Goal: Task Accomplishment & Management: Manage account settings

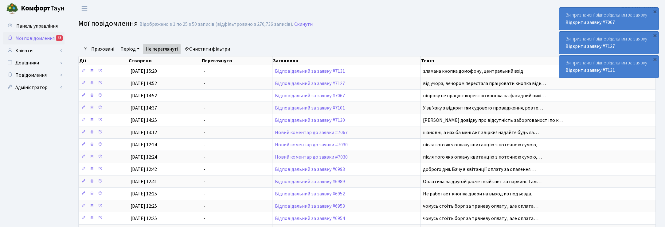
select select "25"
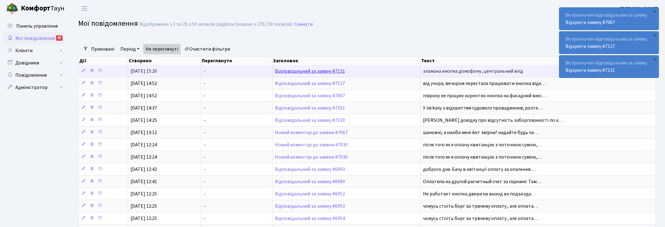
click at [303, 72] on link "Відповідальний за заявку #7131" at bounding box center [310, 71] width 70 height 7
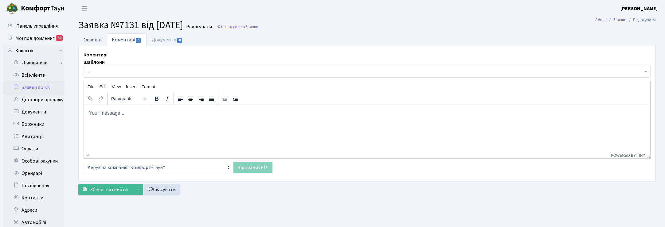
click at [91, 43] on link "Основні" at bounding box center [92, 39] width 28 height 13
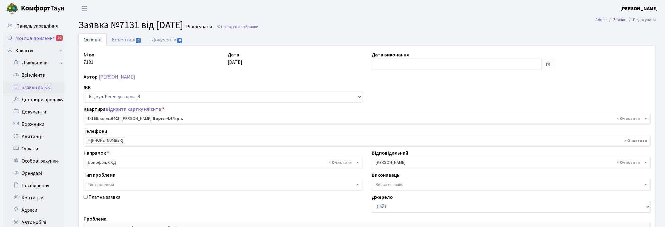
click at [27, 39] on span "Мої повідомлення" at bounding box center [34, 38] width 39 height 7
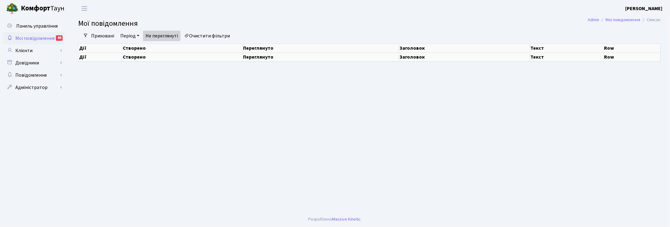
select select "25"
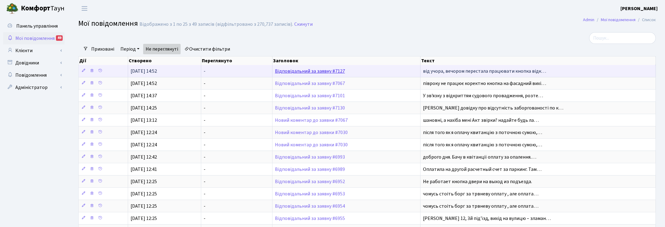
click at [298, 71] on link "Відповідальний за заявку #7127" at bounding box center [310, 71] width 70 height 7
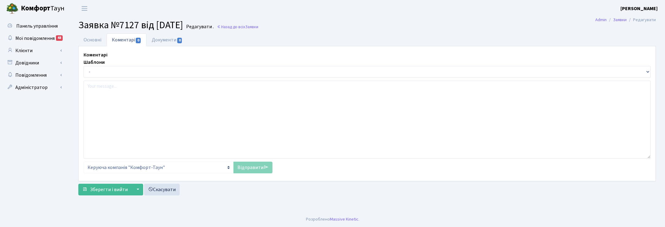
select select "13141"
select select "38"
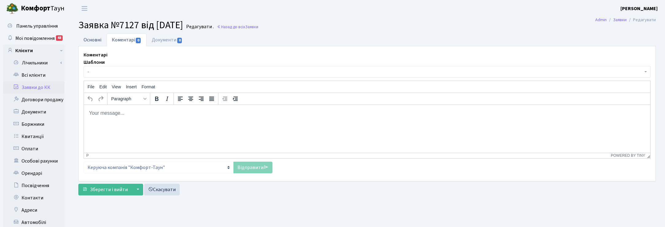
click at [98, 41] on link "Основні" at bounding box center [92, 39] width 28 height 13
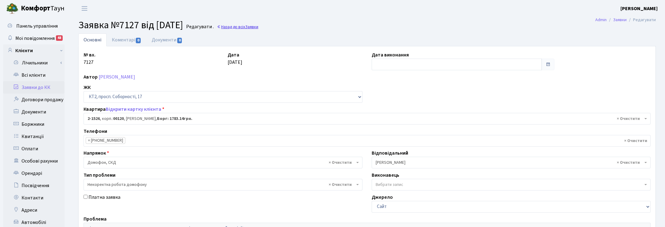
click at [258, 29] on link "Назад до всіх Заявки" at bounding box center [237, 27] width 41 height 6
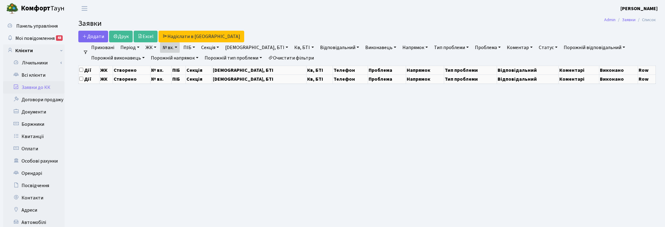
select select "25"
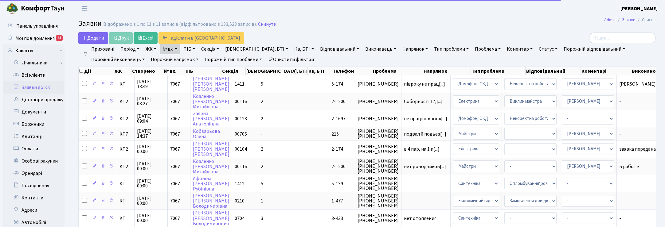
click at [179, 51] on link "№ вх." at bounding box center [170, 49] width 20 height 10
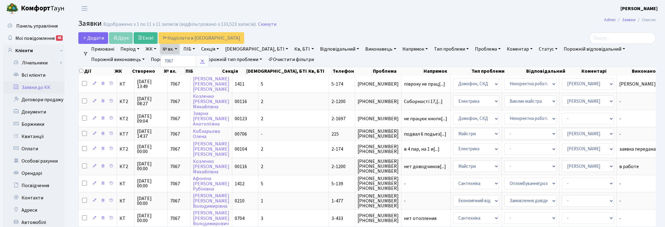
drag, startPoint x: 202, startPoint y: 61, endPoint x: 79, endPoint y: 53, distance: 123.6
click at [202, 61] on icon at bounding box center [202, 61] width 5 height 5
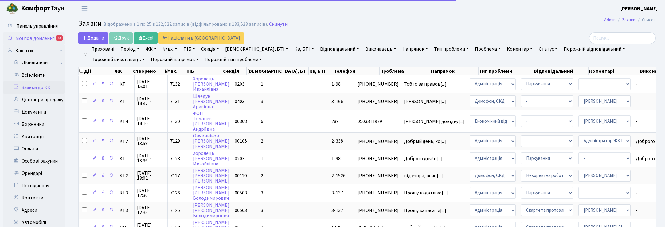
click at [26, 39] on span "Мої повідомлення" at bounding box center [34, 38] width 39 height 7
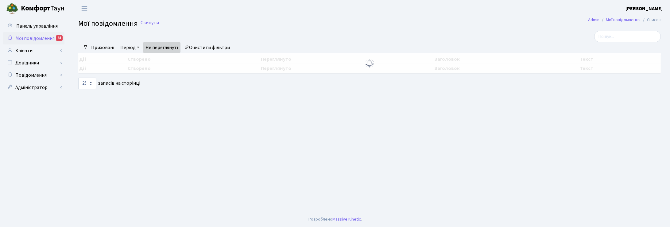
select select "25"
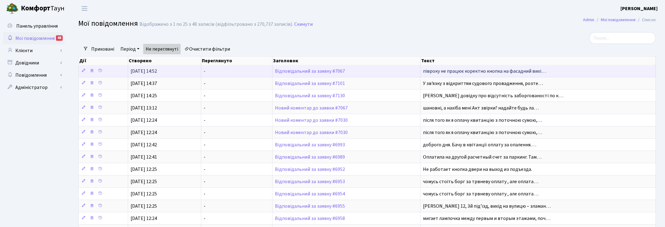
click at [308, 75] on td "Відповідальний за заявку #7067" at bounding box center [346, 71] width 148 height 12
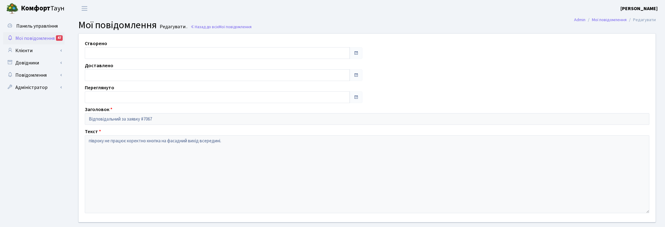
type input "[DATE]"
click at [33, 37] on span "Мої повідомлення" at bounding box center [34, 38] width 39 height 7
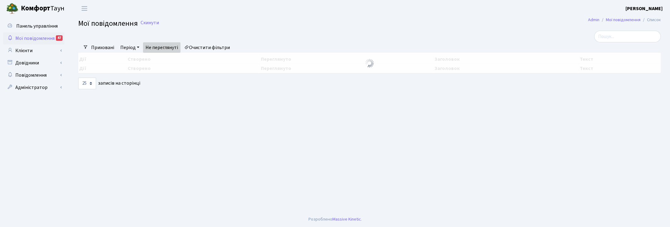
select select "25"
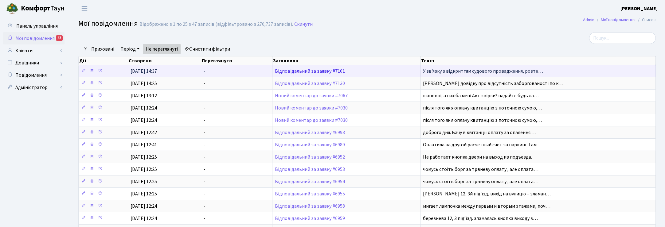
click at [321, 73] on link "Відповідальний за заявку #7101" at bounding box center [310, 71] width 70 height 7
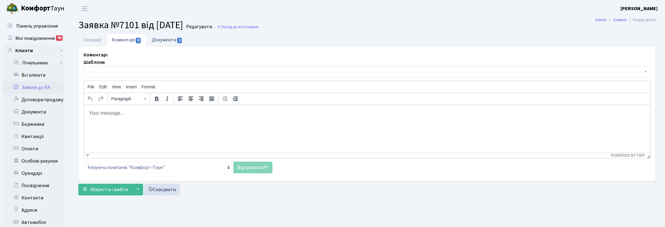
click at [157, 41] on link "Документи 1" at bounding box center [166, 39] width 41 height 13
select select "25"
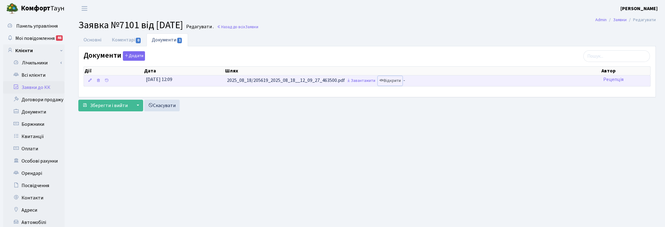
click at [393, 81] on link "Відкрити" at bounding box center [390, 81] width 25 height 10
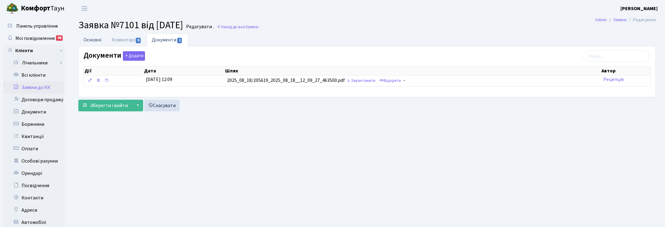
click at [91, 35] on link "Основні" at bounding box center [92, 39] width 28 height 13
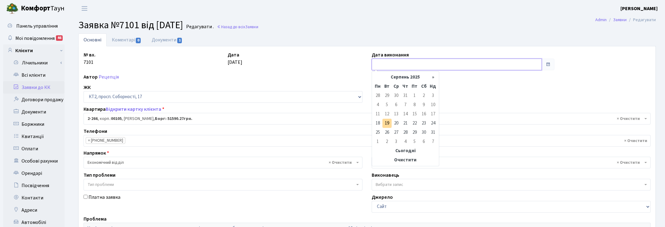
click at [382, 68] on input "text" at bounding box center [456, 65] width 170 height 12
click at [388, 124] on td "19" at bounding box center [386, 123] width 9 height 9
type input "[DATE]"
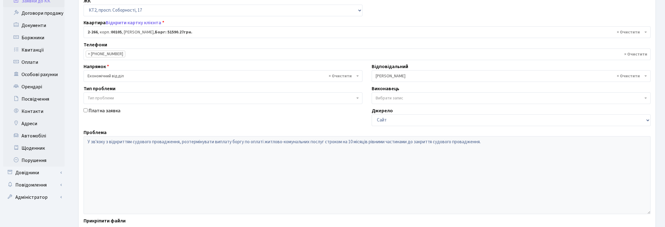
scroll to position [139, 0]
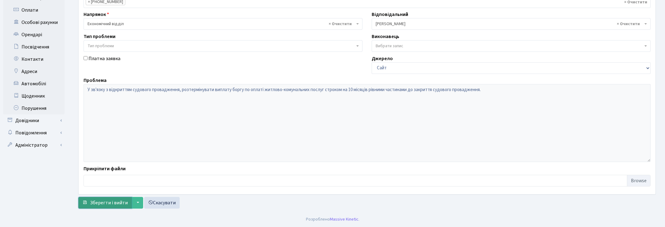
click at [115, 205] on span "Зберегти і вийти" at bounding box center [109, 203] width 38 height 7
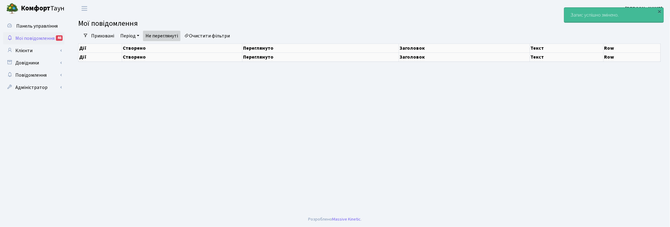
select select "25"
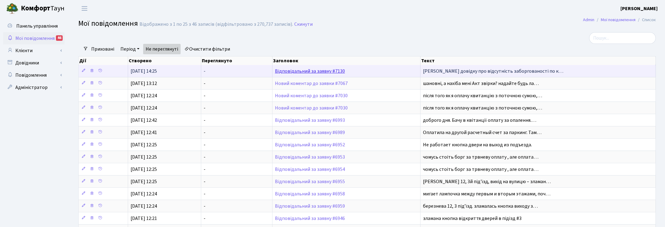
click at [309, 71] on link "Відповідальний за заявку #7130" at bounding box center [310, 71] width 70 height 7
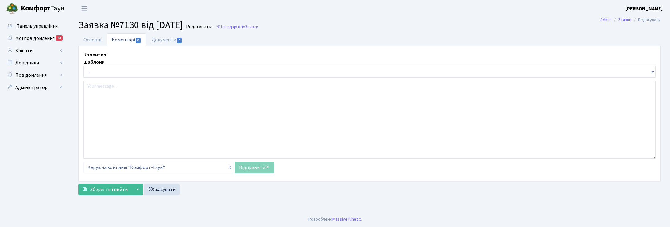
select select "17522"
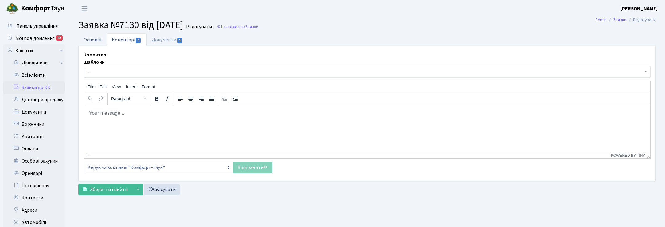
click at [91, 39] on link "Основні" at bounding box center [92, 39] width 28 height 13
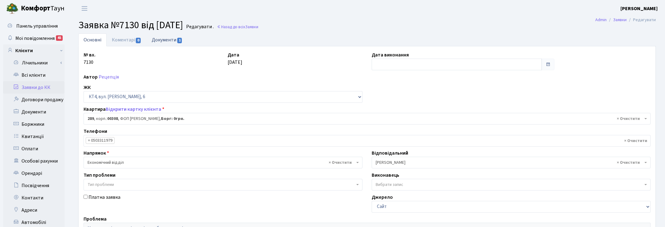
click at [161, 41] on link "Документи 1" at bounding box center [166, 39] width 41 height 13
select select "25"
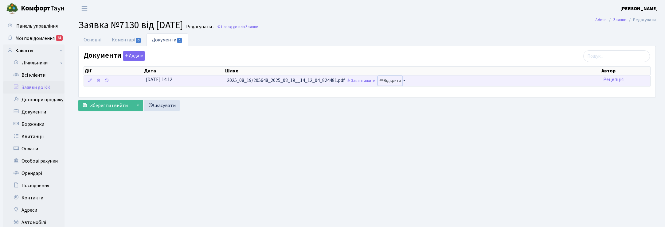
click at [400, 80] on link "Відкрити" at bounding box center [390, 81] width 25 height 10
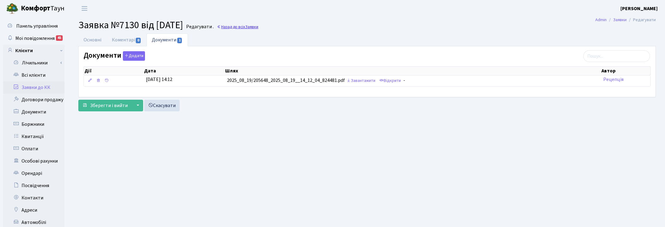
click at [258, 26] on link "Назад до всіх Заявки" at bounding box center [237, 27] width 41 height 6
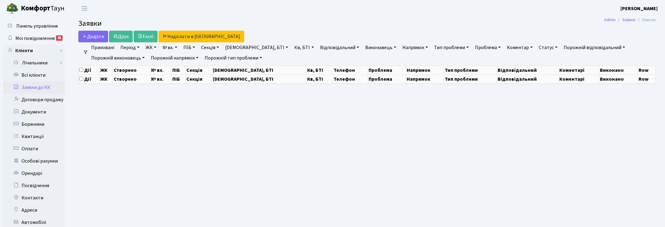
select select "25"
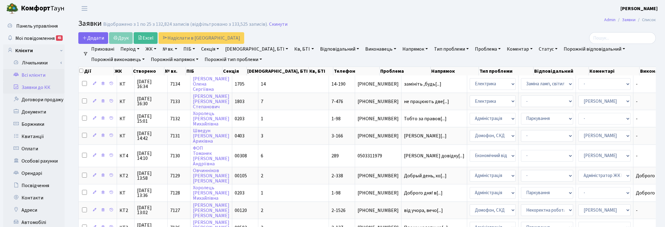
click at [25, 75] on link "Всі клієнти" at bounding box center [33, 75] width 61 height 12
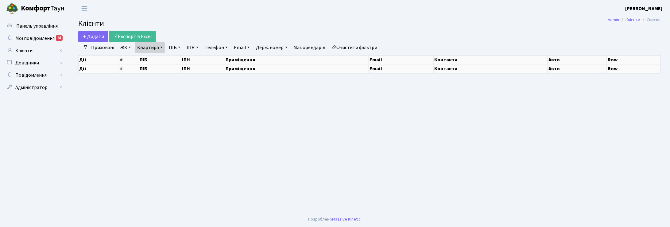
select select "25"
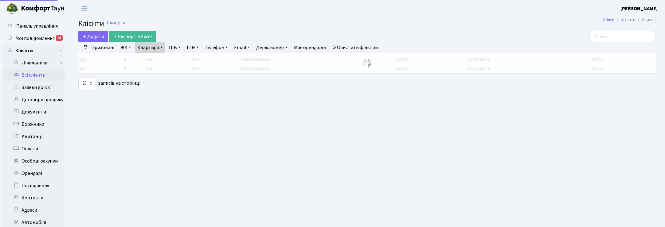
click at [157, 48] on link "Квартира" at bounding box center [150, 47] width 30 height 10
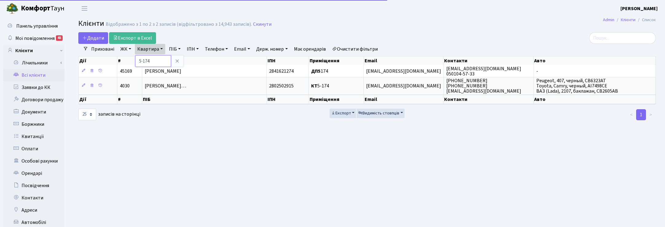
click at [159, 58] on input "5-174" at bounding box center [153, 61] width 36 height 12
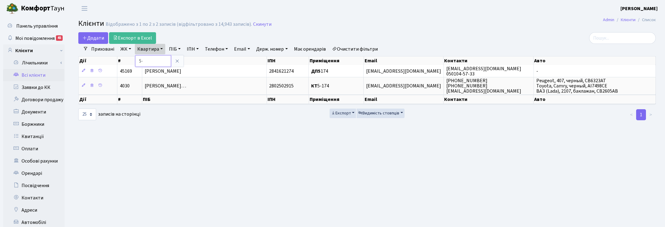
type input "5"
type input "2-100"
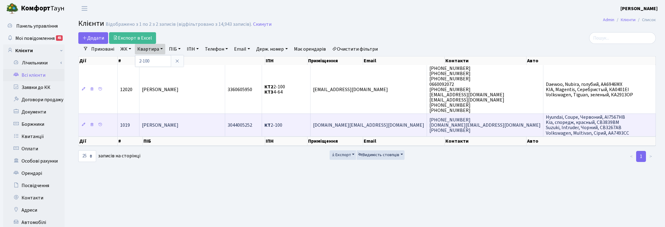
click at [181, 130] on td "[PERSON_NAME]" at bounding box center [182, 125] width 86 height 22
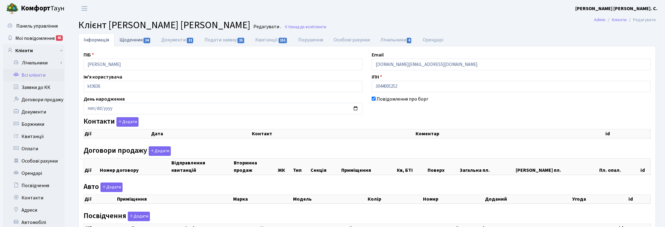
click at [135, 38] on link "Щоденник 14" at bounding box center [135, 39] width 42 height 13
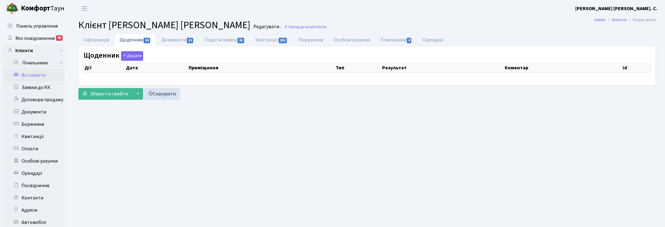
select select "25"
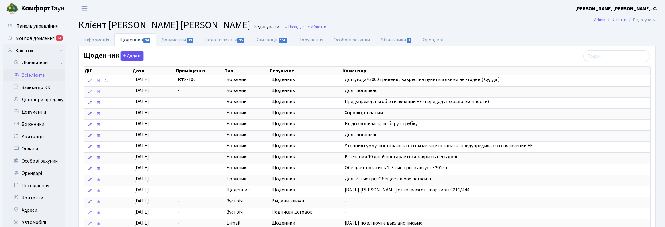
click at [128, 57] on button "Додати" at bounding box center [132, 56] width 22 height 10
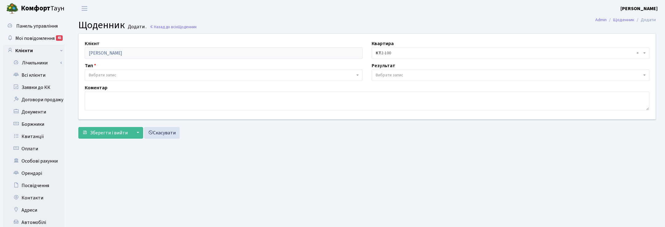
click at [91, 72] on span "Вибрати запис" at bounding box center [103, 75] width 28 height 6
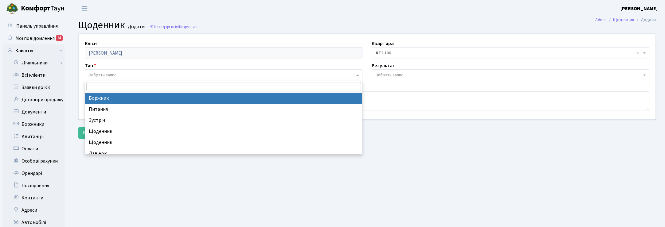
select select "189"
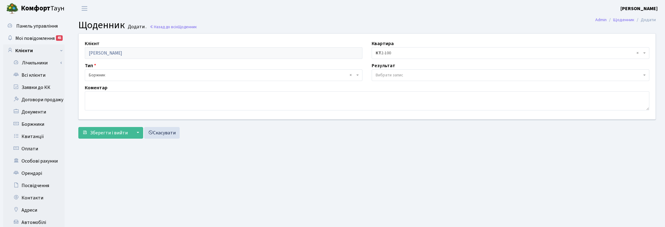
click at [391, 76] on span "Вибрати запис" at bounding box center [389, 75] width 28 height 6
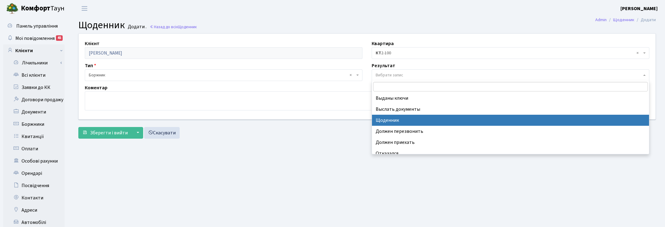
select select "14"
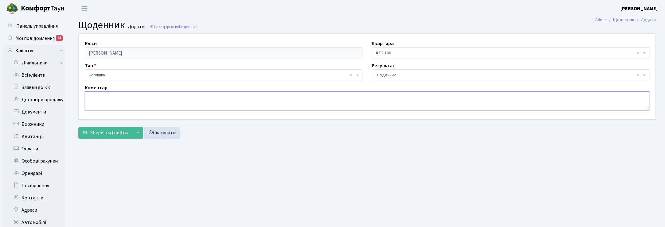
click at [100, 98] on textarea at bounding box center [367, 100] width 564 height 19
type textarea "!Адвокат"
click at [113, 130] on span "Зберегти і вийти" at bounding box center [109, 133] width 38 height 7
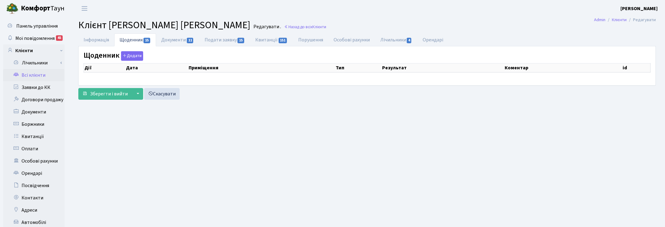
select select "25"
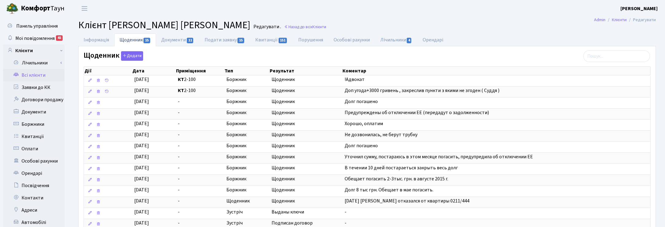
click at [521, 29] on h2 "Клієнт [PERSON_NAME] [PERSON_NAME] . Назад до всіх Клієнти" at bounding box center [366, 25] width 577 height 12
click at [484, 31] on h2 "Клієнт Карманніков Максим Олександрович Редагувати . Назад до всіх Клієнти" at bounding box center [366, 25] width 577 height 12
click at [367, 17] on main "Admin Клієнти Редагувати Клієнт Карманніков Максим Олександрович Редагувати . Н…" at bounding box center [366, 155] width 595 height 276
click at [24, 37] on span "Мої повідомлення" at bounding box center [34, 38] width 39 height 7
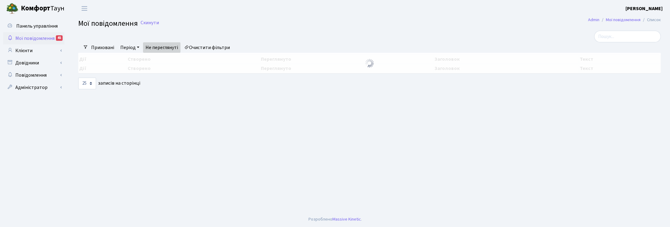
select select "25"
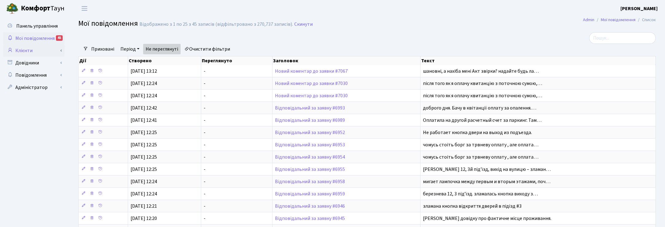
click at [21, 51] on link "Клієнти" at bounding box center [33, 51] width 61 height 12
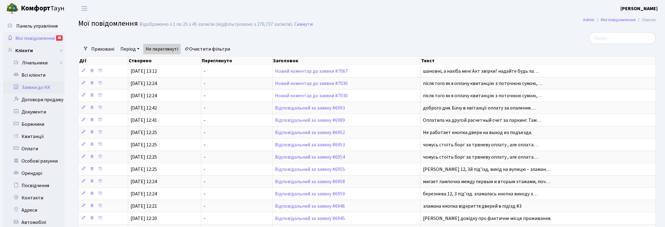
click at [32, 86] on link "Заявки до КК" at bounding box center [33, 87] width 61 height 12
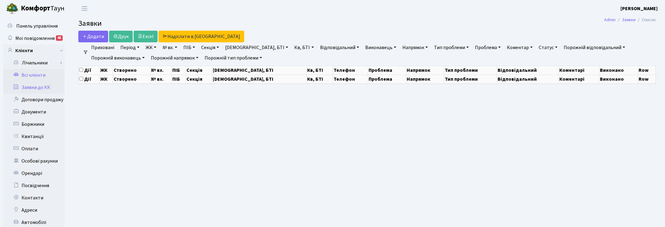
select select "25"
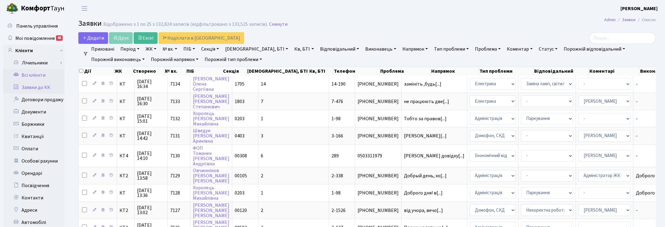
click at [33, 74] on link "Всі клієнти" at bounding box center [33, 75] width 61 height 12
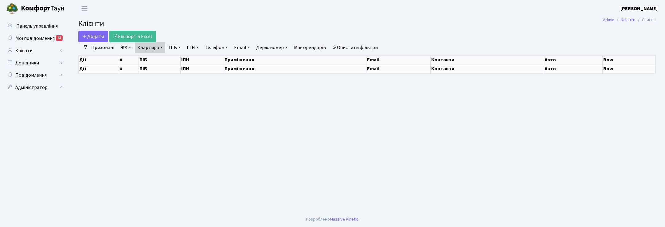
select select "25"
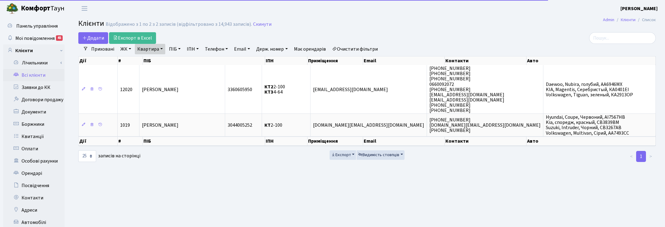
click at [162, 49] on link "Квартира" at bounding box center [150, 49] width 30 height 10
click at [175, 62] on icon at bounding box center [177, 61] width 5 height 5
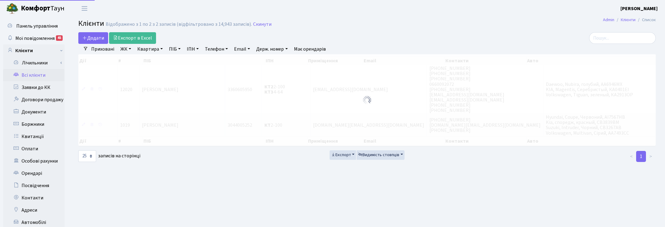
click at [173, 51] on link "ПІБ" at bounding box center [174, 49] width 17 height 10
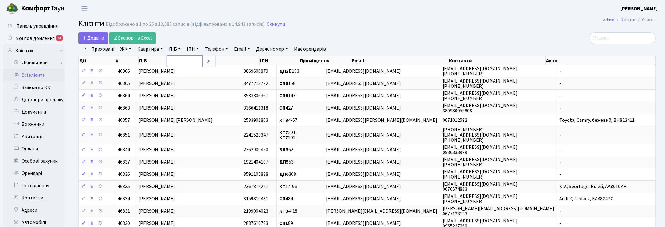
click at [171, 62] on input "text" at bounding box center [185, 61] width 36 height 12
type input "офіс"
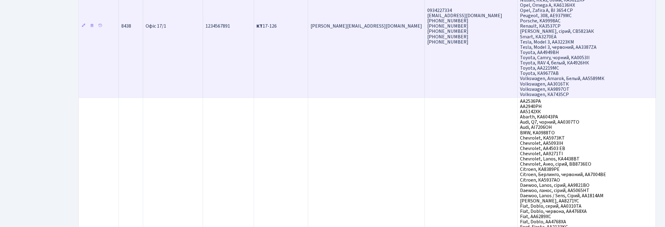
scroll to position [345, 0]
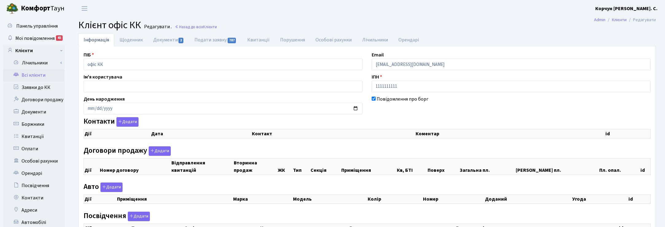
select select "25"
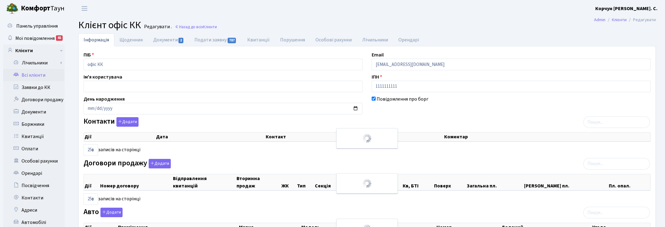
checkbox input "true"
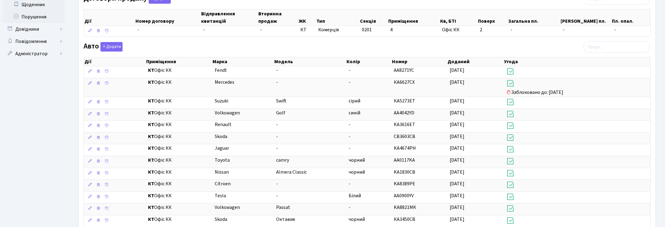
scroll to position [269, 0]
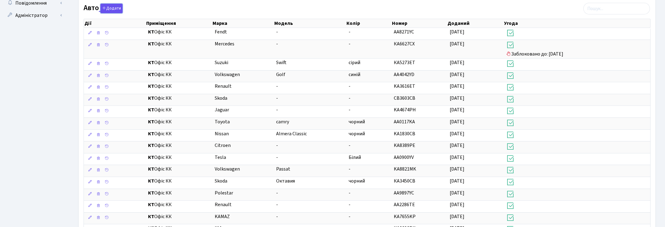
click at [112, 10] on button "Додати" at bounding box center [111, 9] width 22 height 10
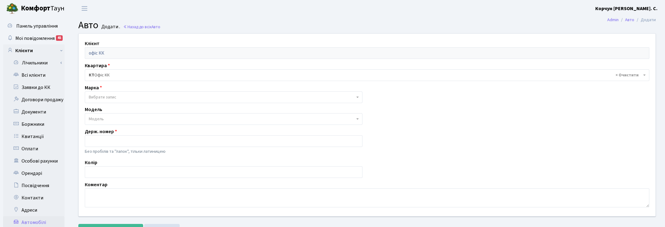
click at [97, 96] on span "Вибрати запис" at bounding box center [103, 97] width 28 height 6
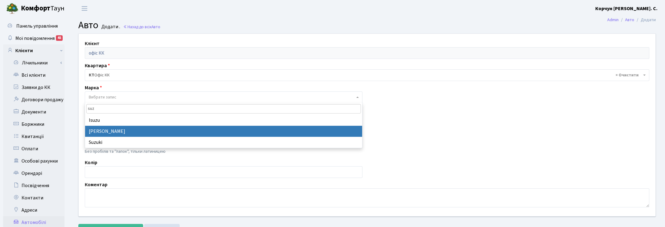
type input "suz"
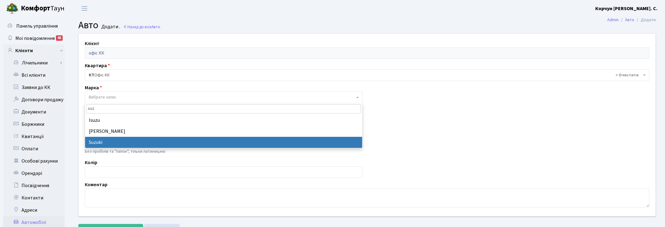
select select "126"
select select
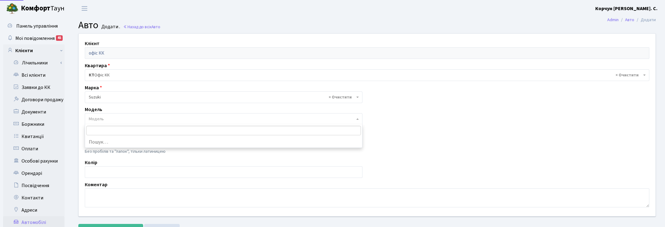
click at [94, 120] on span "Модель" at bounding box center [96, 119] width 15 height 6
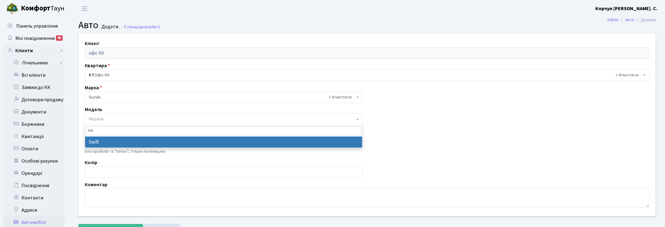
type input "sw"
select select "2235"
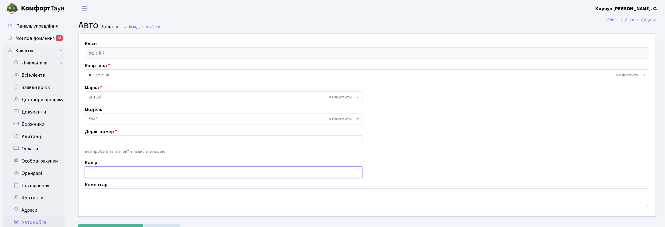
click at [96, 175] on input "text" at bounding box center [223, 172] width 277 height 12
click at [100, 139] on input "text" at bounding box center [223, 141] width 277 height 12
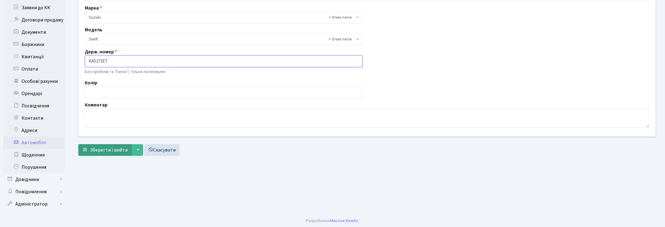
scroll to position [81, 0]
type input "КА5273ЕТ"
click at [120, 148] on span "Зберегти і вийти" at bounding box center [109, 149] width 38 height 7
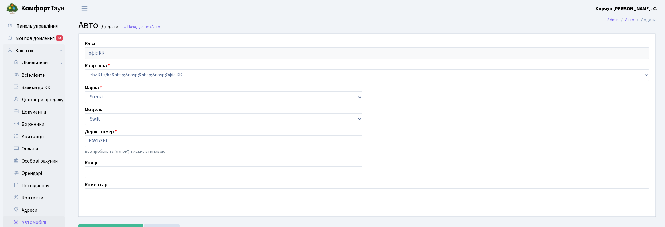
select select "2235"
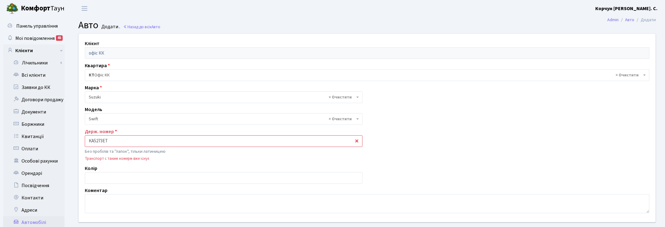
drag, startPoint x: 115, startPoint y: 142, endPoint x: 80, endPoint y: 141, distance: 35.6
click at [80, 141] on div "Клієнт офіс КК Квартира - <b>КТ</b>&nbsp;&nbsp;&nbsp;&nbsp;Офіс КК × КТ Офіс КК…" at bounding box center [367, 128] width 586 height 188
click at [144, 28] on link "Назад до всіх Авто" at bounding box center [141, 27] width 37 height 6
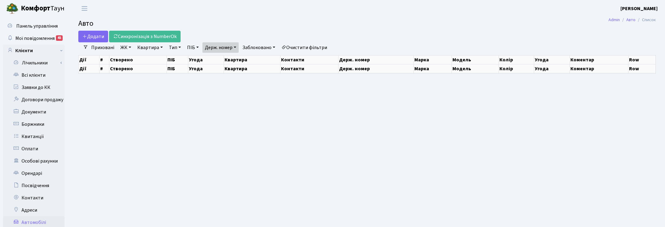
select select "25"
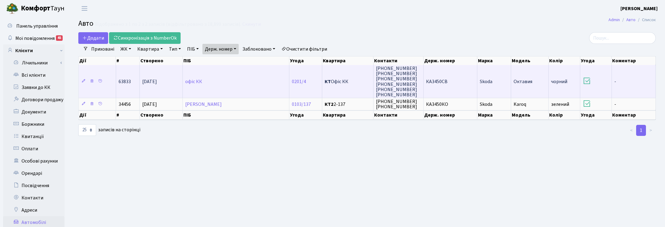
click at [211, 82] on td "офіс КК" at bounding box center [236, 81] width 107 height 33
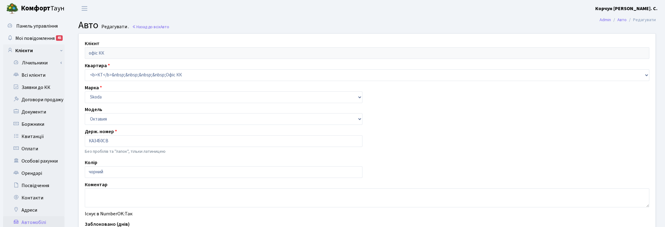
select select "2957"
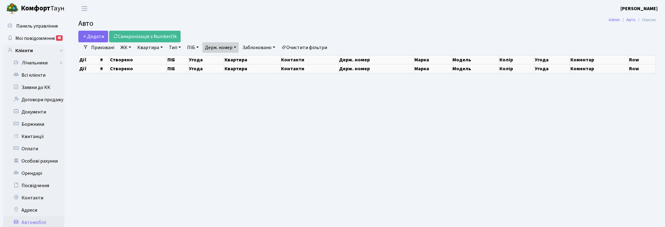
select select "25"
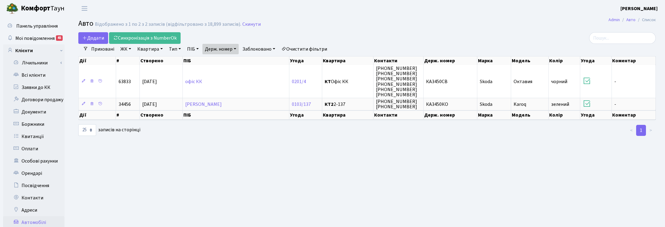
click at [235, 51] on link "Держ. номер" at bounding box center [220, 49] width 36 height 10
drag, startPoint x: 217, startPoint y: 59, endPoint x: 197, endPoint y: 60, distance: 20.0
click at [197, 60] on div "Додати Синхронізація з NumberOk Фільтри Приховані ЖК - ТХ, вул. [PERSON_NAME], …" at bounding box center [367, 84] width 586 height 104
click at [235, 47] on link "Держ. номер" at bounding box center [220, 49] width 36 height 10
paste input "КА5273ЕТ"
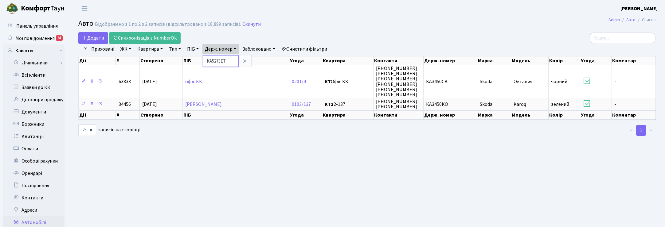
type input "КА5273ЕТ"
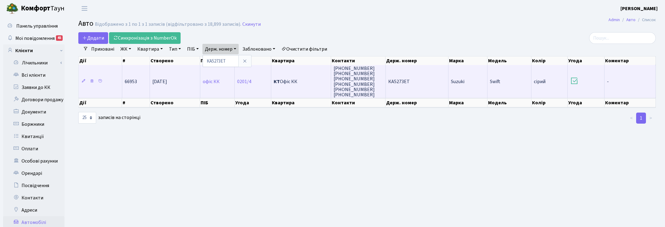
click at [210, 87] on td "офіс КК" at bounding box center [217, 81] width 34 height 33
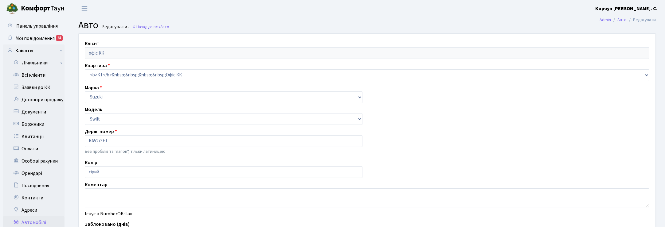
select select "2235"
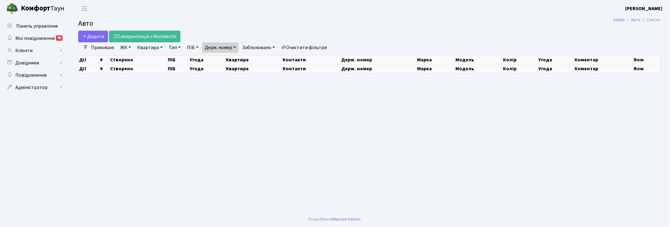
select select "25"
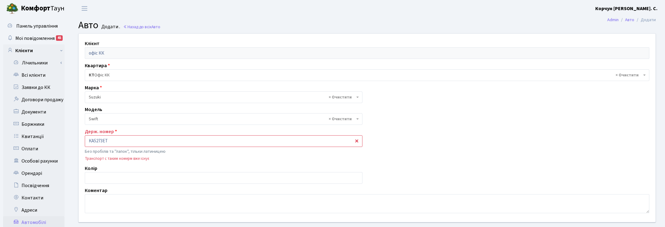
select select "2235"
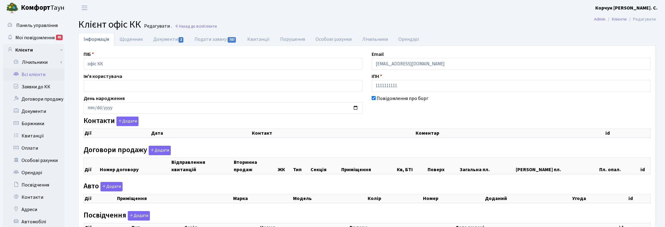
checkbox input "true"
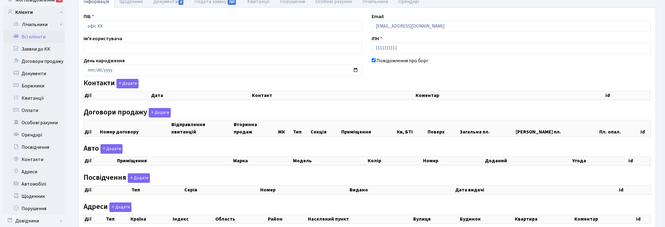
select select "25"
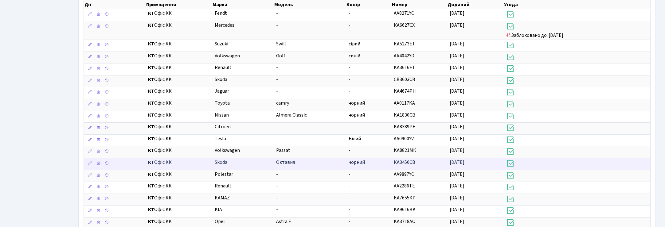
scroll to position [274, 0]
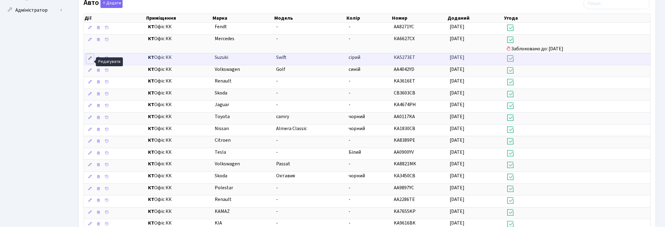
click at [88, 60] on icon at bounding box center [90, 58] width 4 height 4
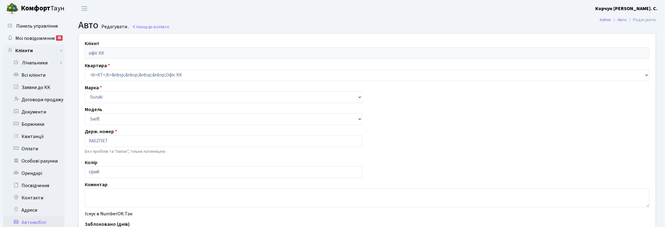
select select "2235"
drag, startPoint x: 122, startPoint y: 138, endPoint x: 83, endPoint y: 136, distance: 38.1
click at [83, 136] on div "Держ. номер КА5273ЕТ Без пробілів та "лапок", тільки латиницею" at bounding box center [223, 142] width 287 height 28
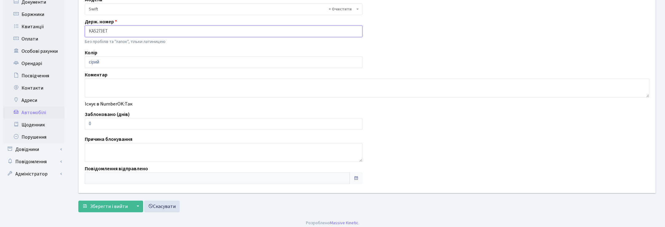
scroll to position [114, 0]
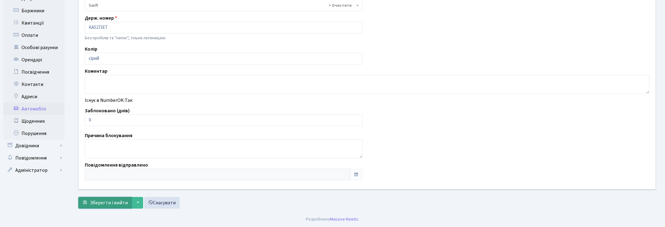
click at [111, 201] on span "Зберегти і вийти" at bounding box center [109, 203] width 38 height 7
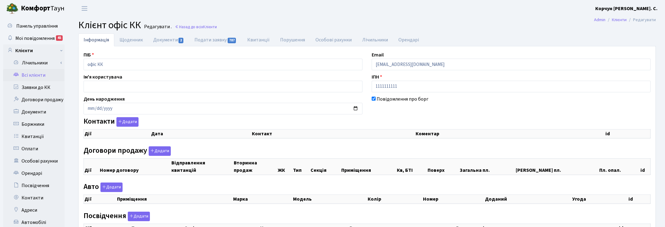
checkbox input "true"
select select "25"
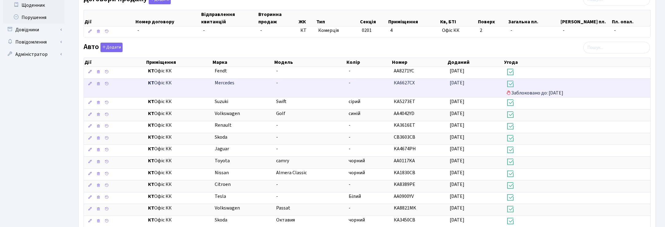
scroll to position [230, 0]
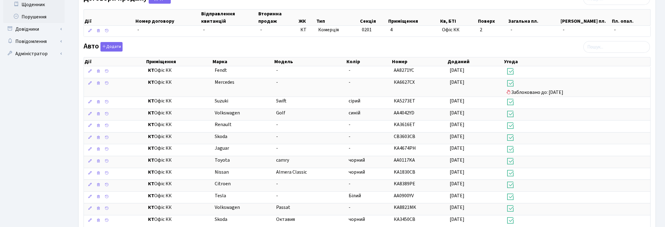
click at [552, 48] on div "Авто Додати Дії Приміщення Марка [GEOGRAPHIC_DATA] Колір Номер Доданий Угода Дії" at bounding box center [367, 213] width 576 height 342
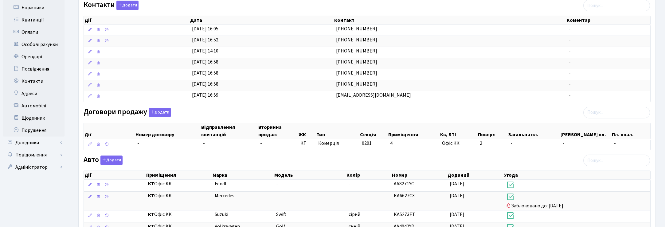
scroll to position [0, 0]
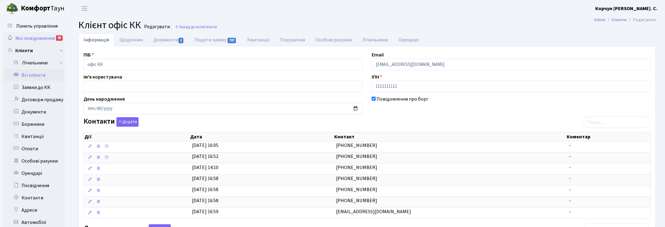
click at [39, 35] on span "Мої повідомлення" at bounding box center [34, 38] width 39 height 7
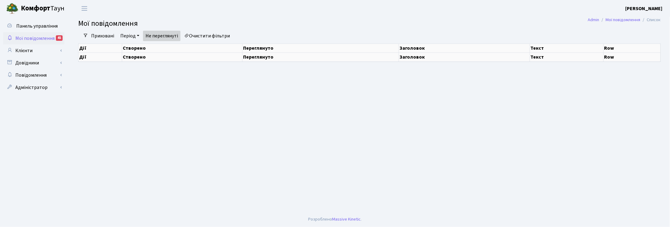
select select "25"
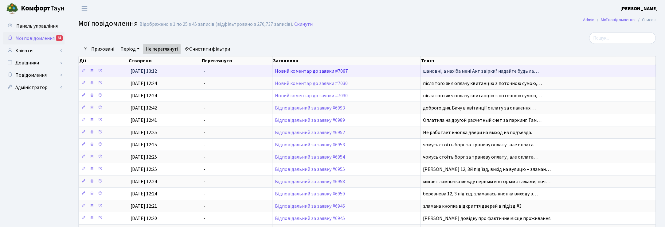
click at [306, 72] on link "Новий коментар до заявки #7067" at bounding box center [311, 71] width 73 height 7
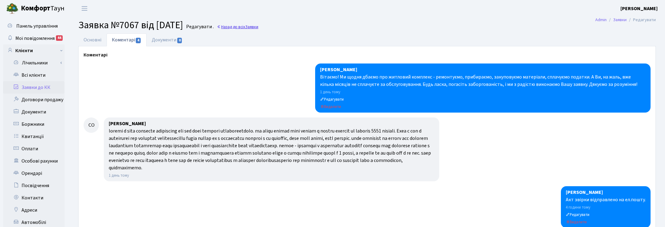
click at [257, 26] on link "Назад до всіх Заявки" at bounding box center [237, 27] width 41 height 6
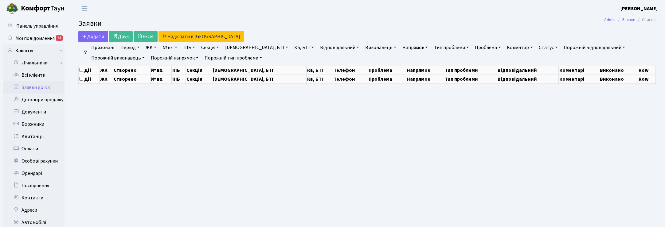
select select "25"
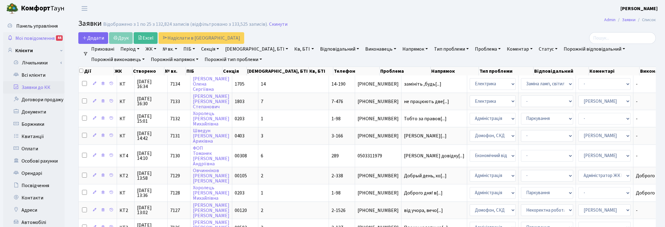
click at [31, 36] on span "Мої повідомлення" at bounding box center [34, 38] width 39 height 7
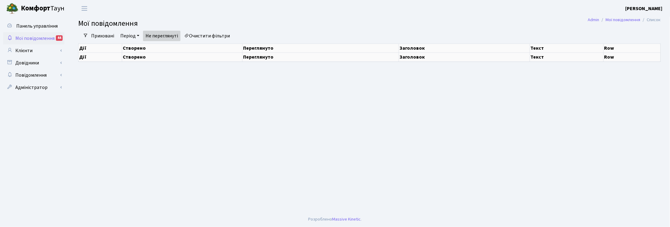
select select "25"
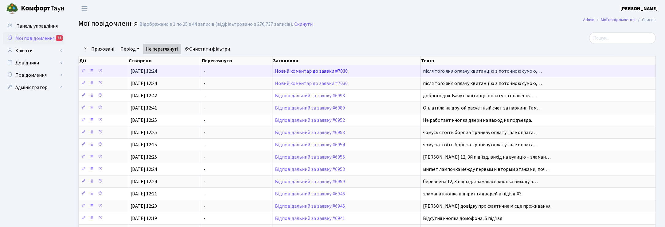
click at [320, 71] on link "Новий коментар до заявки #7030" at bounding box center [311, 71] width 73 height 7
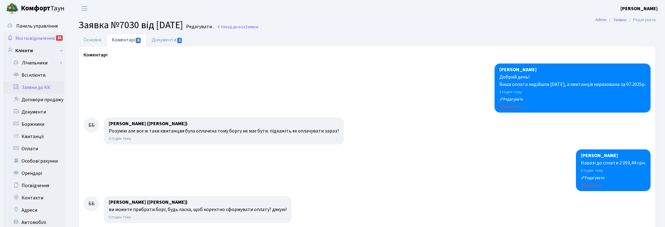
click at [38, 37] on span "Мої повідомлення" at bounding box center [34, 38] width 39 height 7
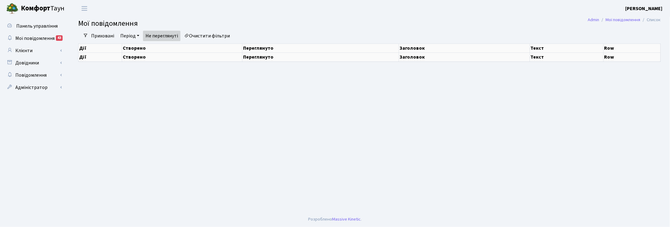
select select "25"
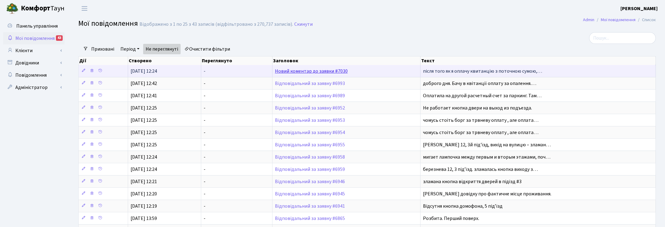
click at [310, 72] on link "Новий коментар до заявки #7030" at bounding box center [311, 71] width 73 height 7
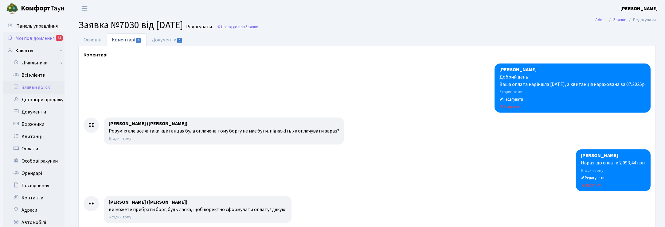
click at [37, 37] on span "Мої повідомлення" at bounding box center [34, 38] width 39 height 7
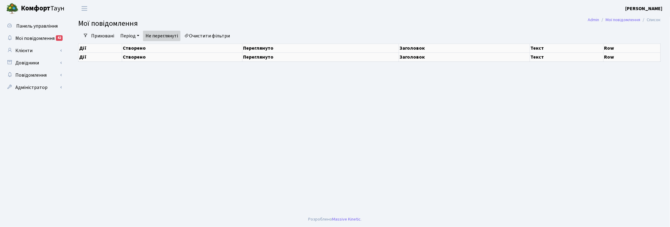
select select "25"
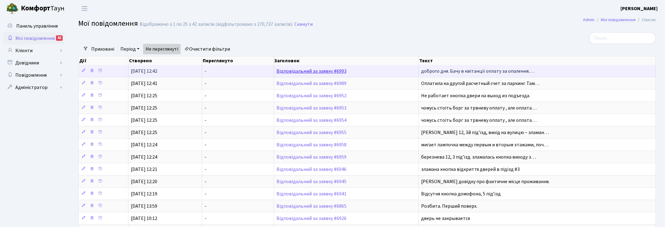
click at [296, 71] on link "Відповідальний за заявку #6993" at bounding box center [311, 71] width 70 height 7
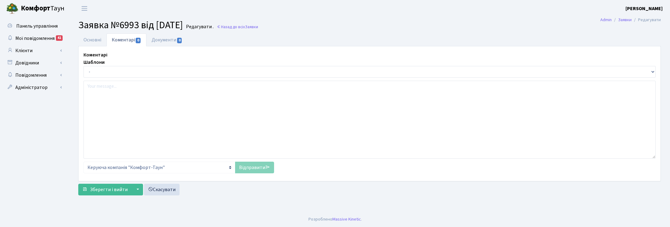
select select "20611"
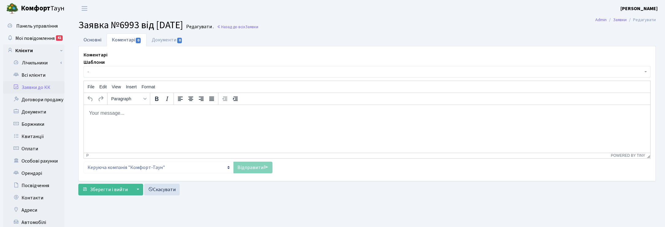
click at [91, 39] on link "Основні" at bounding box center [92, 39] width 28 height 13
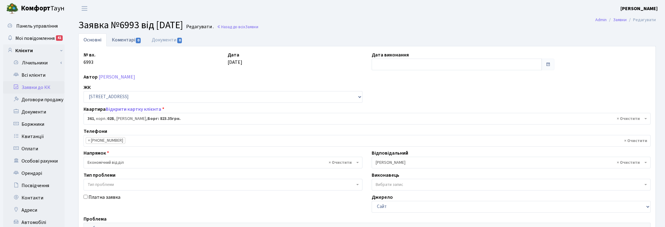
click at [126, 39] on link "Коментарі 0" at bounding box center [127, 39] width 40 height 13
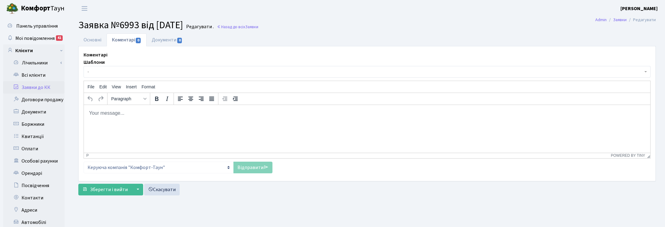
click at [140, 121] on html at bounding box center [367, 113] width 566 height 17
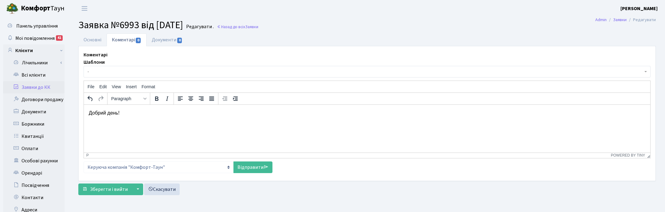
click at [358, 35] on ul "Основні Коментарі 0 Документи 0" at bounding box center [366, 39] width 577 height 13
click at [91, 41] on link "Основні" at bounding box center [92, 39] width 28 height 13
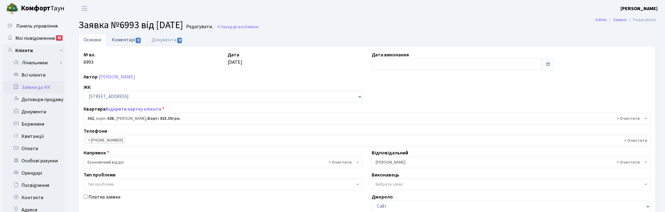
click at [123, 38] on link "Коментарі 0" at bounding box center [127, 39] width 40 height 13
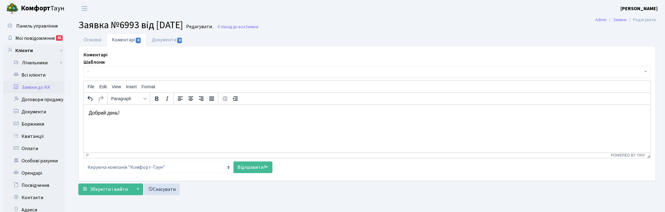
click at [114, 122] on p "Rich Text Area. Press ALT-0 for help." at bounding box center [367, 124] width 556 height 7
click at [117, 126] on p "Заборгованять" at bounding box center [367, 124] width 556 height 7
drag, startPoint x: 340, startPoint y: 26, endPoint x: 304, endPoint y: 49, distance: 42.9
click at [339, 27] on h2 "Заявка №6993 від 14.08.2025 Редагувати . Назад до всіх Заявки" at bounding box center [366, 25] width 577 height 12
click at [161, 124] on p "Заборгованість сформувалася" at bounding box center [367, 124] width 556 height 7
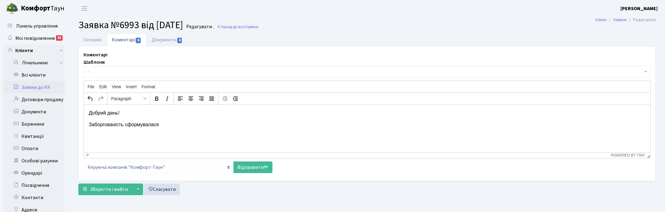
drag, startPoint x: 157, startPoint y: 125, endPoint x: 175, endPoint y: 132, distance: 18.6
click at [158, 125] on p "Заборгованість сформувалася" at bounding box center [367, 124] width 556 height 7
click at [92, 39] on link "Основні" at bounding box center [92, 39] width 28 height 13
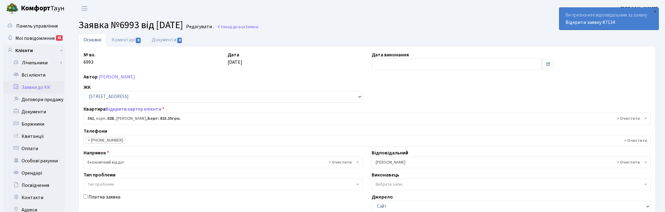
click at [335, 75] on div "Автор Астапов Артем Сергійович" at bounding box center [367, 76] width 576 height 7
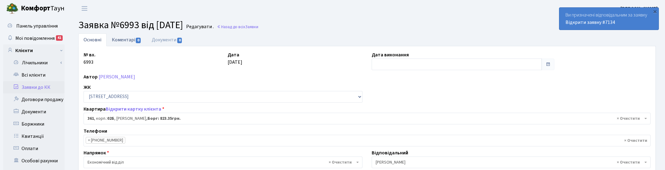
click at [125, 39] on link "Коментарі 0" at bounding box center [127, 39] width 40 height 13
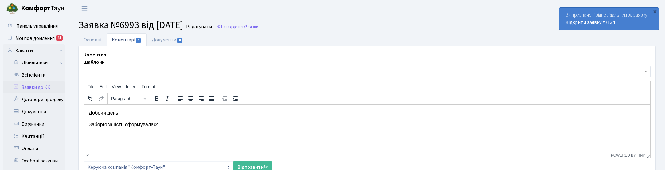
click at [164, 125] on p "Заборгованість сформувалася" at bounding box center [367, 124] width 556 height 7
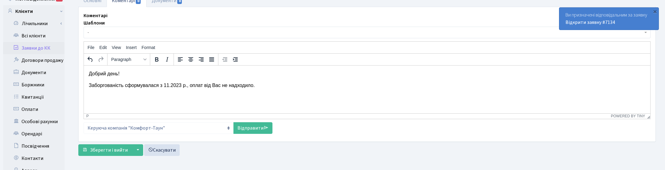
scroll to position [77, 0]
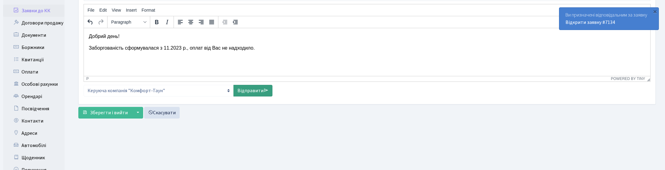
click at [257, 90] on link "Відправити" at bounding box center [252, 91] width 39 height 12
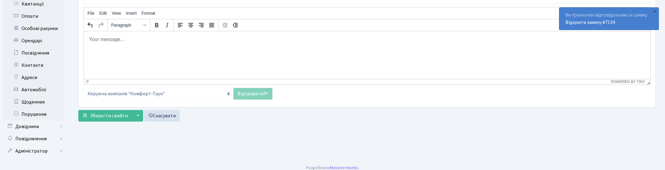
scroll to position [138, 0]
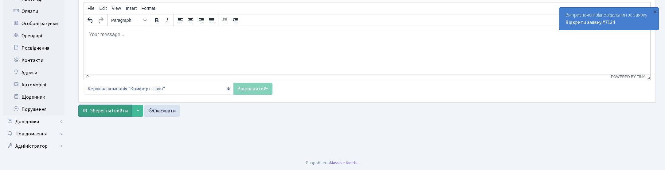
click at [106, 109] on span "Зберегти і вийти" at bounding box center [109, 111] width 38 height 7
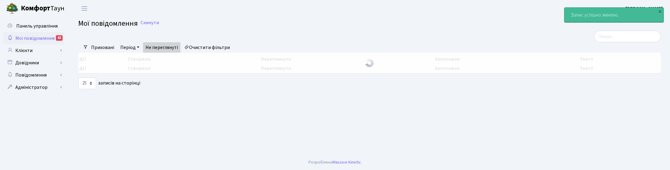
select select "25"
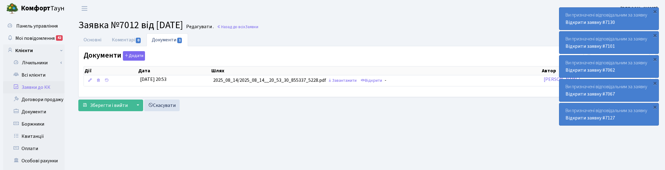
click at [33, 86] on link "Заявки до КК" at bounding box center [33, 87] width 61 height 12
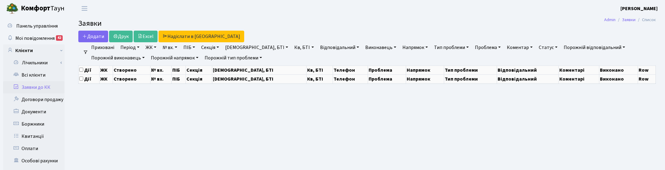
select select "25"
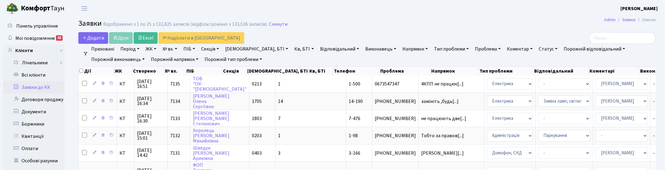
click at [292, 49] on link "Кв, БТІ" at bounding box center [304, 49] width 24 height 10
click at [292, 60] on input "text" at bounding box center [310, 61] width 36 height 12
type input "361"
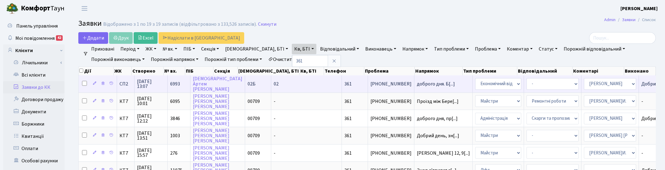
click at [144, 83] on span "14.08.2025 13:07" at bounding box center [151, 84] width 28 height 10
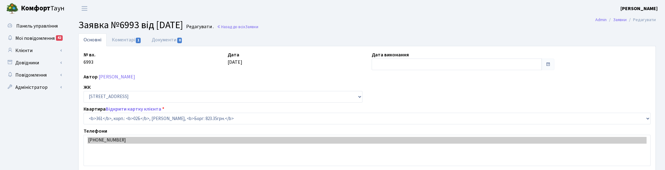
select select "20611"
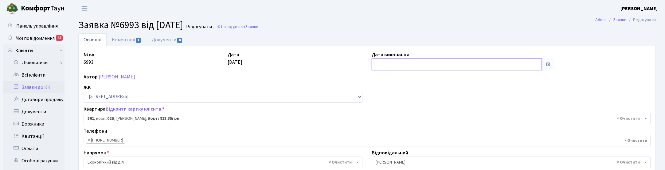
click at [377, 64] on input "text" at bounding box center [456, 65] width 170 height 12
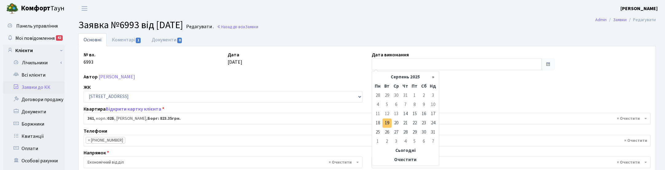
click at [386, 122] on td "19" at bounding box center [386, 123] width 9 height 9
type input "[DATE]"
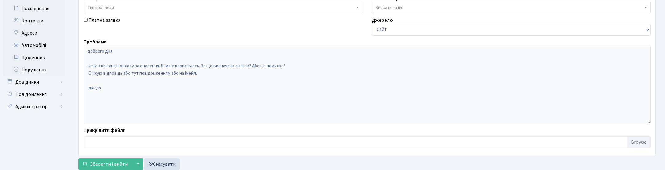
scroll to position [196, 0]
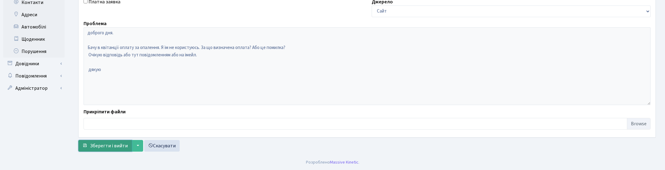
click at [107, 144] on span "Зберегти і вийти" at bounding box center [109, 146] width 38 height 7
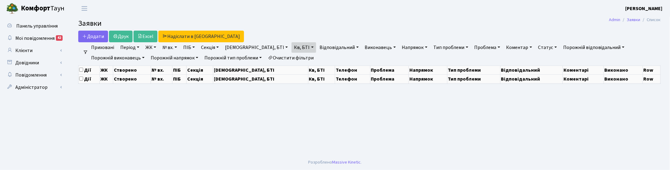
select select "25"
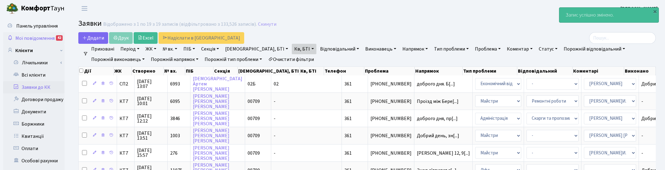
click at [30, 37] on span "Мої повідомлення" at bounding box center [34, 38] width 39 height 7
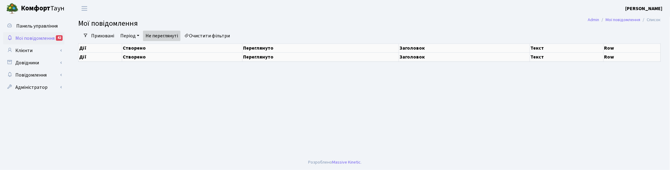
select select "25"
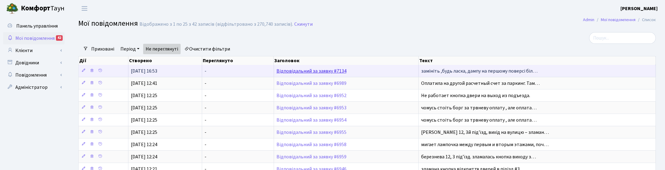
click at [327, 72] on link "Відповідальний за заявку #7134" at bounding box center [311, 71] width 70 height 7
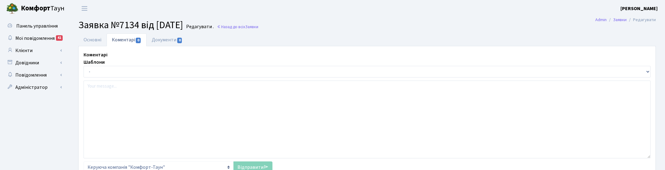
select select "7567"
select select "40"
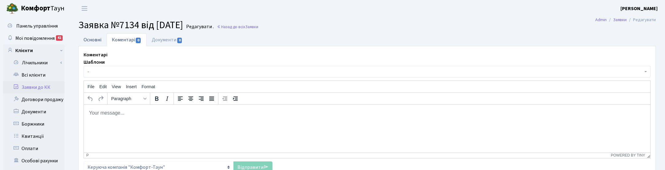
click at [88, 39] on link "Основні" at bounding box center [92, 39] width 28 height 13
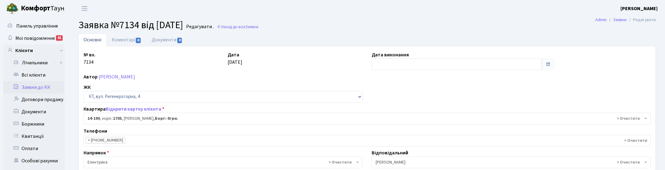
click at [40, 87] on link "Заявки до КК" at bounding box center [33, 87] width 61 height 12
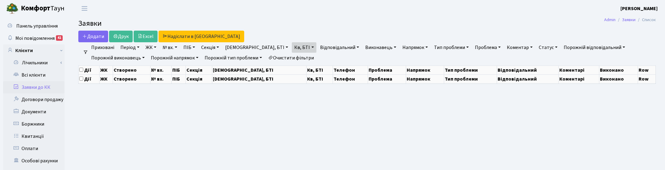
select select "25"
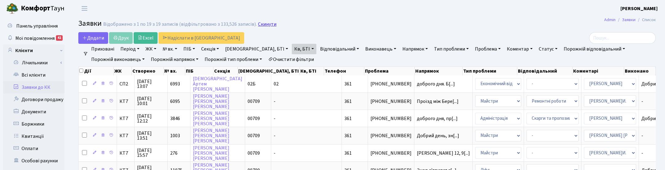
click at [264, 24] on link "Скинути" at bounding box center [267, 24] width 18 height 6
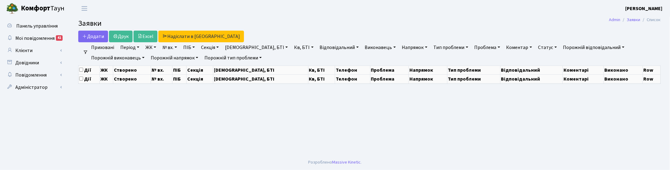
select select "25"
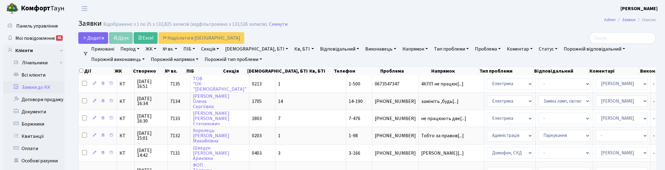
click at [400, 51] on link "Напрямок" at bounding box center [415, 49] width 30 height 10
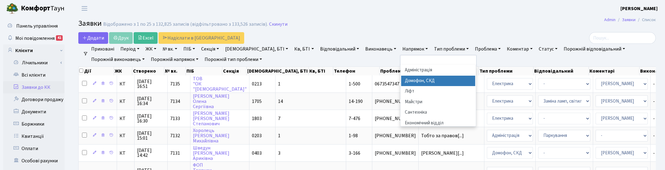
click at [401, 82] on li "Домофон, СКД" at bounding box center [438, 81] width 74 height 11
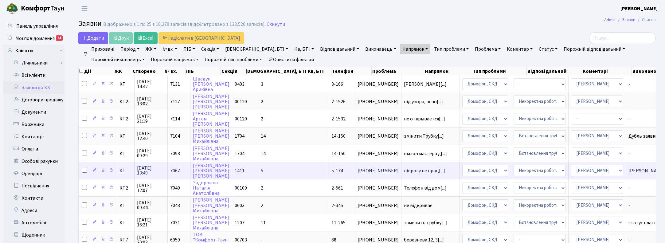
click at [84, 168] on input "checkbox" at bounding box center [84, 170] width 5 height 5
checkbox input "true"
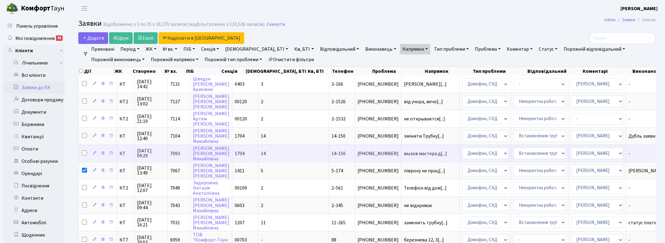
click at [85, 150] on input "checkbox" at bounding box center [84, 152] width 5 height 5
checkbox input "true"
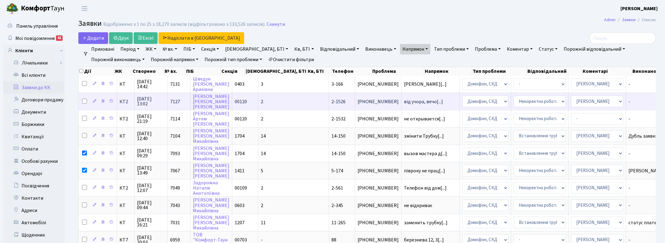
click at [84, 100] on input "checkbox" at bounding box center [84, 101] width 5 height 5
checkbox input "true"
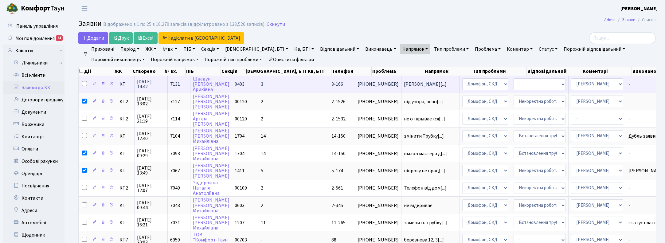
click at [85, 83] on input "checkbox" at bounding box center [84, 83] width 5 height 5
checkbox input "true"
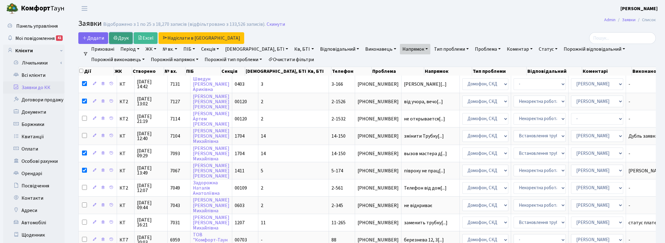
click at [123, 36] on link "Друк" at bounding box center [121, 38] width 24 height 12
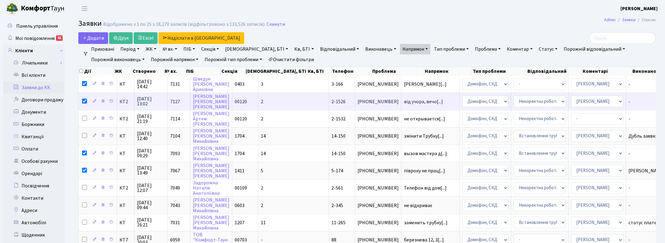
click at [146, 101] on span "19.08.2025 13:02" at bounding box center [151, 101] width 28 height 10
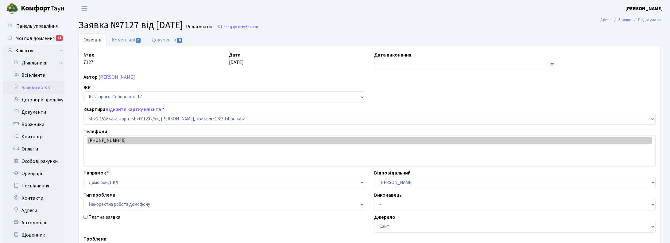
select select "13141"
select select "38"
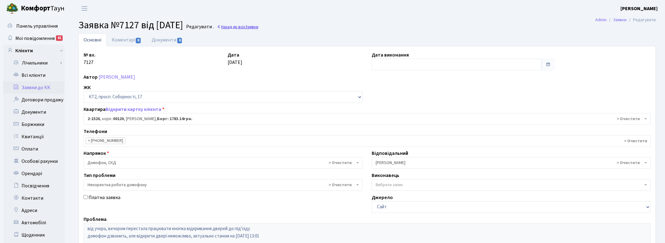
click at [258, 25] on link "Назад до всіх Заявки" at bounding box center [237, 27] width 41 height 6
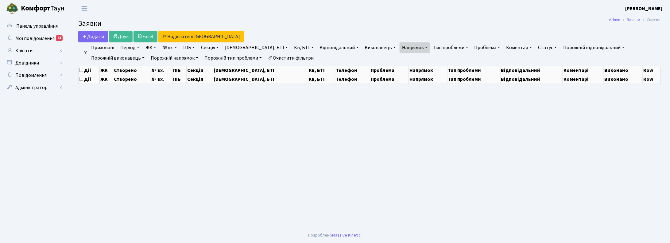
select select "25"
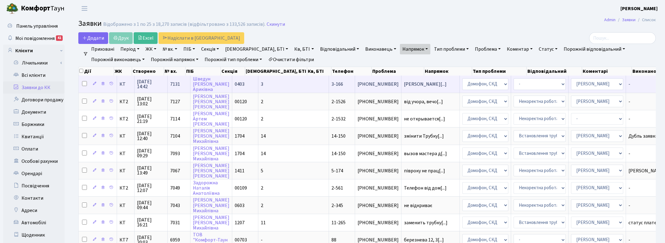
click at [148, 87] on span "19.08.2025 14:42" at bounding box center [151, 84] width 28 height 10
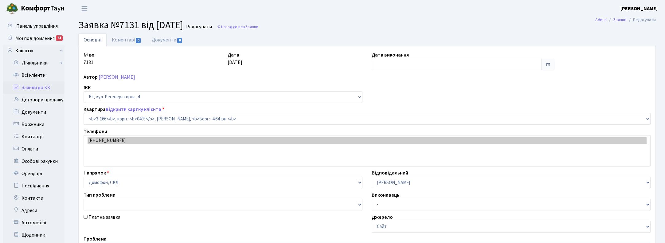
select select "833"
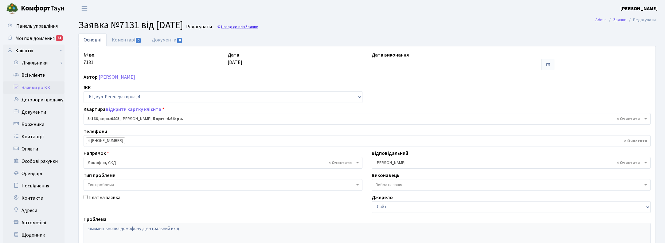
click at [242, 27] on link "Назад до всіх Заявки" at bounding box center [237, 27] width 41 height 6
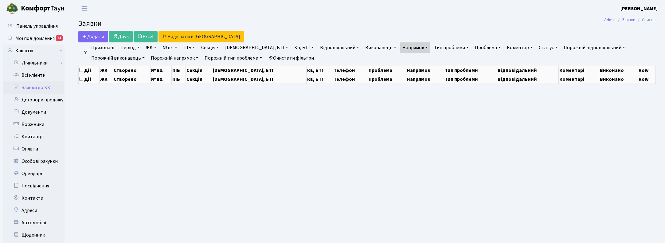
select select "25"
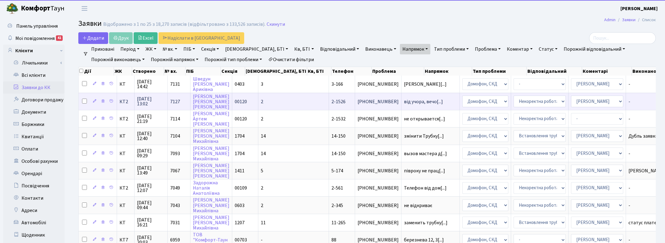
click at [148, 100] on span "[DATE] 13:02" at bounding box center [151, 101] width 28 height 10
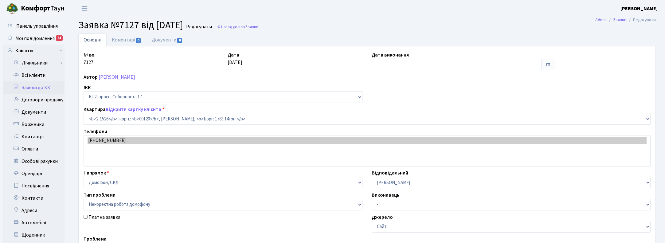
select select "13141"
select select "38"
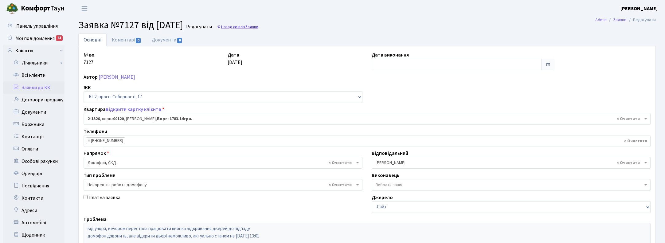
click at [258, 27] on link "Назад до всіх Заявки" at bounding box center [237, 27] width 41 height 6
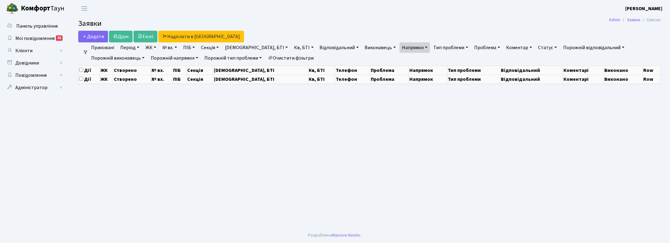
select select "25"
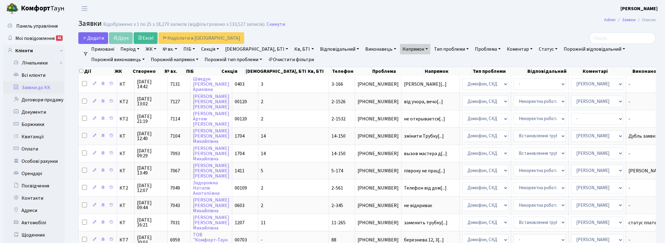
click at [400, 48] on link "Напрямок" at bounding box center [415, 49] width 30 height 10
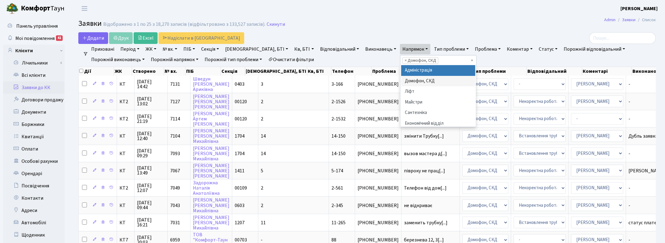
drag, startPoint x: 366, startPoint y: 61, endPoint x: 368, endPoint y: 63, distance: 3.5
click at [404, 61] on span "×" at bounding box center [405, 60] width 2 height 6
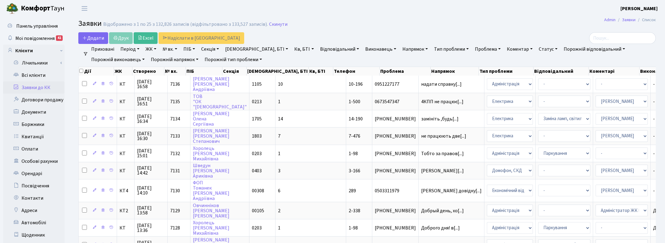
click at [400, 49] on link "Напрямок" at bounding box center [415, 49] width 30 height 10
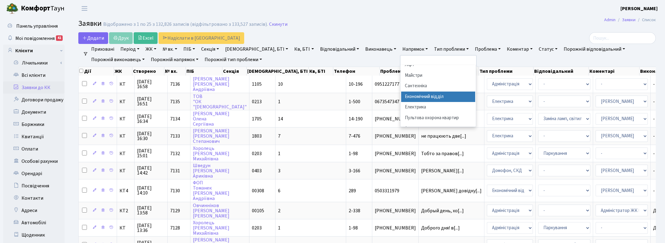
scroll to position [38, 0]
click at [401, 96] on li "Електрика" at bounding box center [438, 95] width 74 height 11
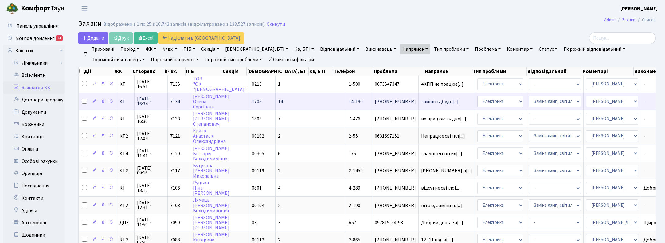
click at [145, 100] on span "[DATE] 16:34" at bounding box center [151, 101] width 28 height 10
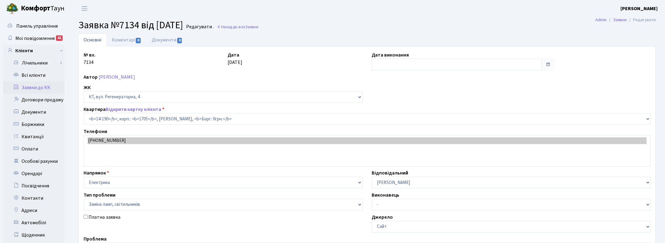
select select "7567"
select select "40"
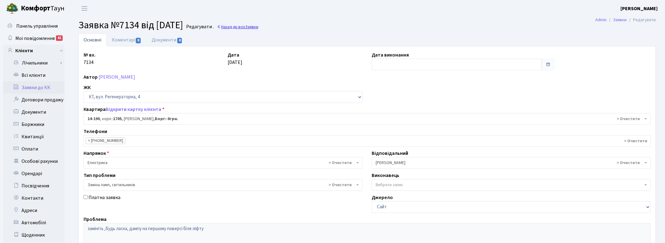
click at [255, 25] on link "Назад до всіх Заявки" at bounding box center [237, 27] width 41 height 6
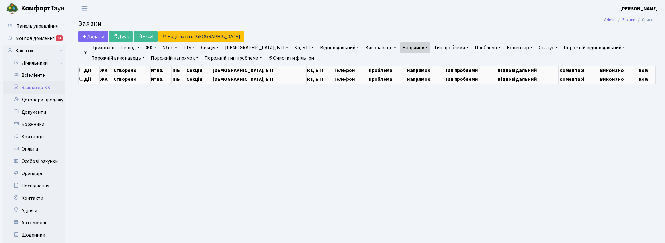
select select "25"
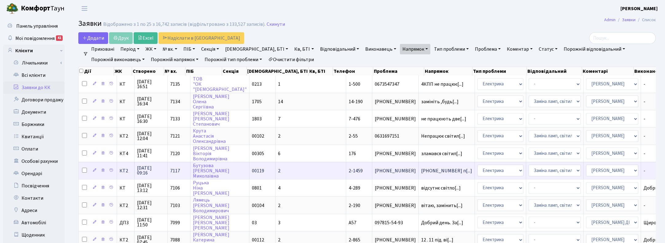
click at [148, 166] on span "[DATE] 09:16" at bounding box center [151, 170] width 28 height 10
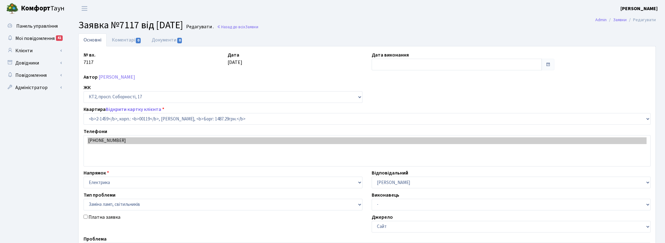
select select "13074"
select select "40"
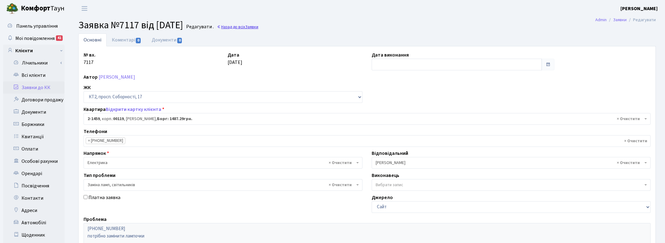
click at [247, 27] on link "Назад до всіх Заявки" at bounding box center [237, 27] width 41 height 6
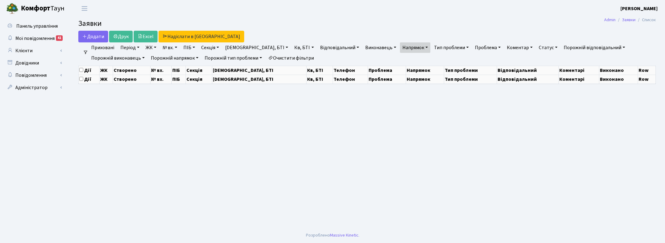
select select "25"
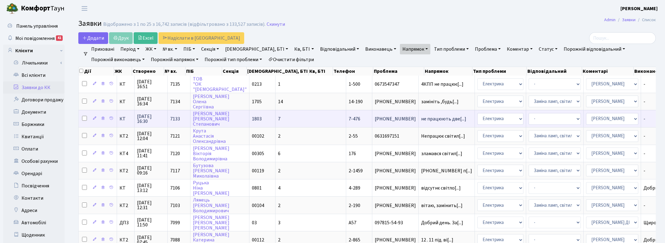
click at [149, 116] on span "[DATE] 16:30" at bounding box center [151, 119] width 28 height 10
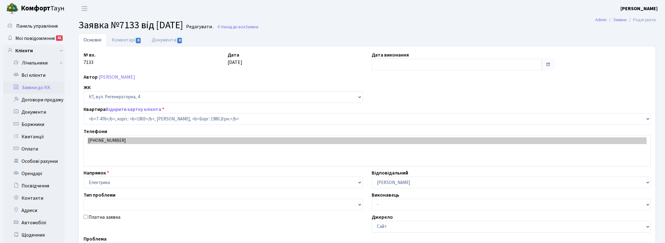
select select "4693"
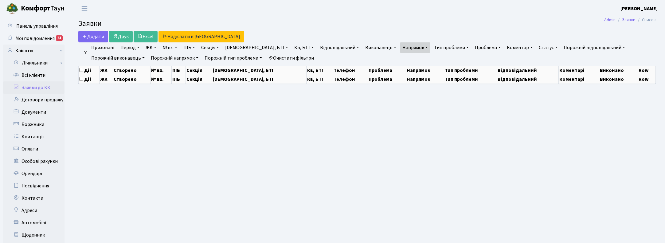
select select "25"
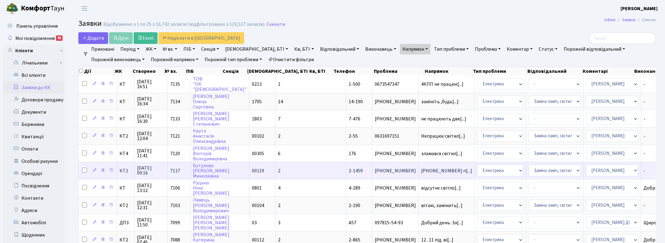
click at [84, 168] on input "checkbox" at bounding box center [84, 170] width 5 height 5
checkbox input "true"
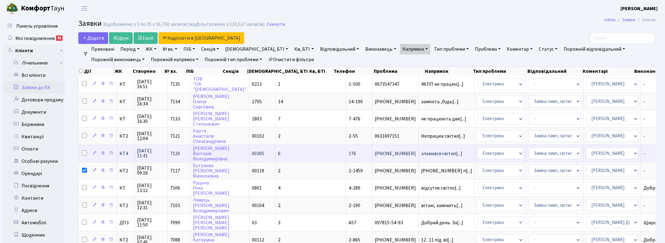
click at [84, 150] on input "checkbox" at bounding box center [84, 152] width 5 height 5
checkbox input "true"
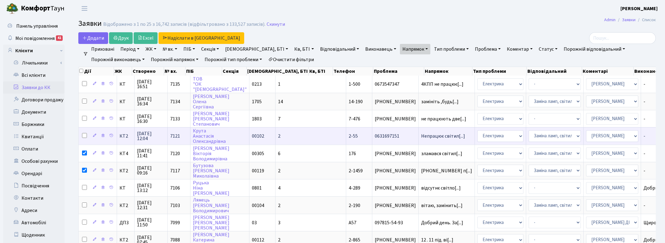
click at [83, 134] on input "checkbox" at bounding box center [84, 135] width 5 height 5
checkbox input "true"
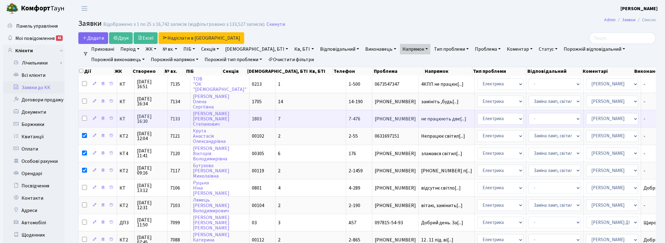
click at [85, 117] on input "checkbox" at bounding box center [84, 118] width 5 height 5
checkbox input "true"
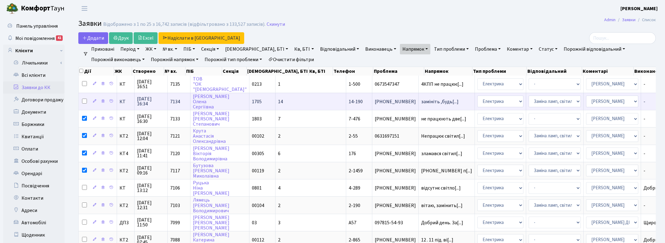
click at [84, 100] on input "checkbox" at bounding box center [84, 101] width 5 height 5
checkbox input "true"
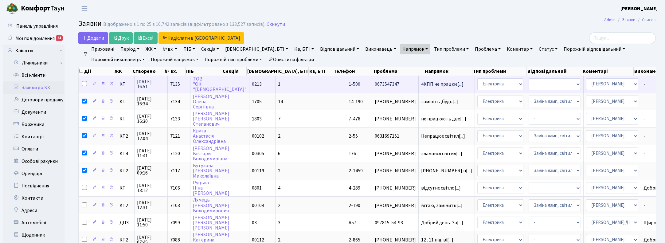
click at [83, 82] on input "checkbox" at bounding box center [84, 83] width 5 height 5
checkbox input "true"
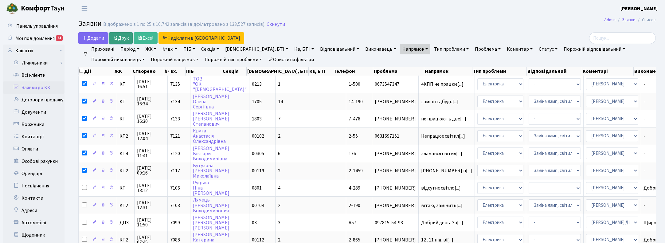
click at [125, 35] on link "Друк" at bounding box center [121, 38] width 24 height 12
